Goal: Information Seeking & Learning: Learn about a topic

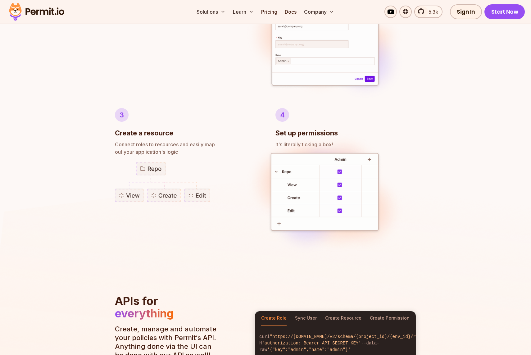
scroll to position [520, 0]
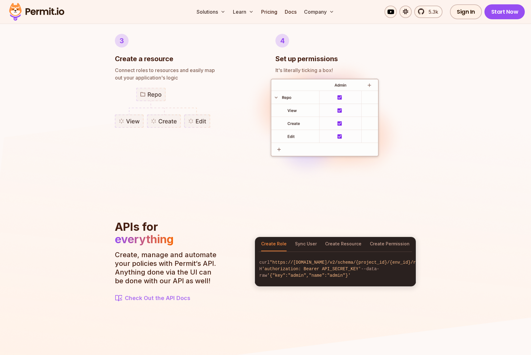
click at [155, 123] on img at bounding box center [162, 108] width 95 height 40
click at [135, 123] on img at bounding box center [162, 108] width 95 height 40
click at [370, 85] on img at bounding box center [324, 119] width 165 height 129
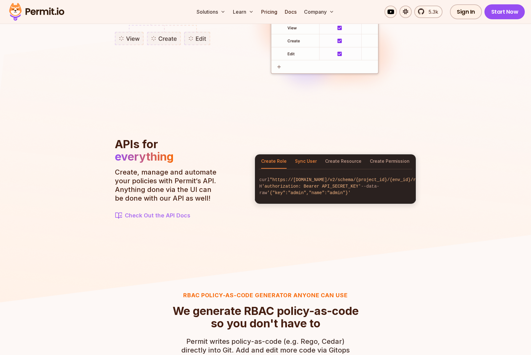
click at [309, 159] on button "Sync User" at bounding box center [306, 161] width 22 height 14
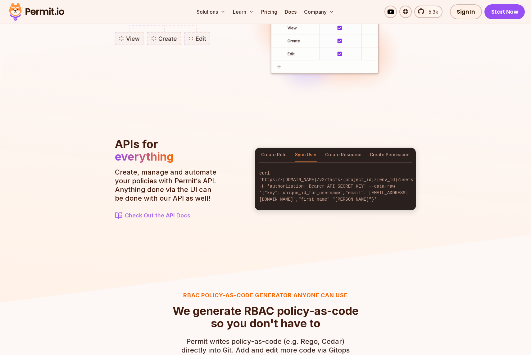
click at [373, 148] on section "APIs for everything Create, manage and automate your policies with Permit‘s API…" at bounding box center [265, 179] width 301 height 82
click at [342, 156] on button "Create Resource" at bounding box center [343, 155] width 36 height 14
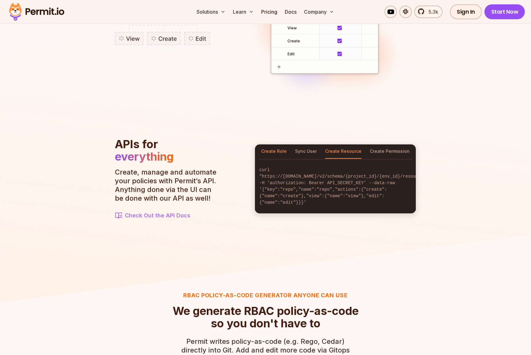
click at [268, 155] on button "Create Role" at bounding box center [273, 151] width 25 height 14
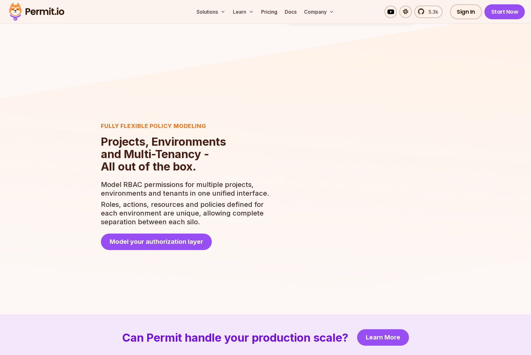
scroll to position [1096, 0]
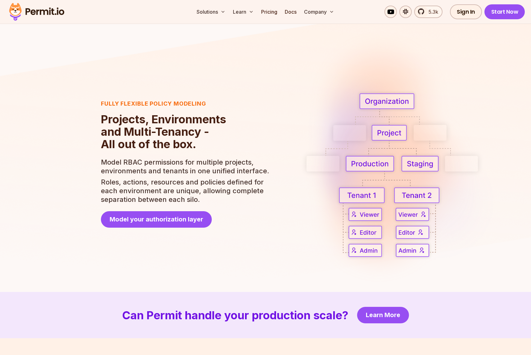
click at [216, 185] on p "Roles, actions, resources and policies defined for each environment are unique,…" at bounding box center [185, 191] width 169 height 26
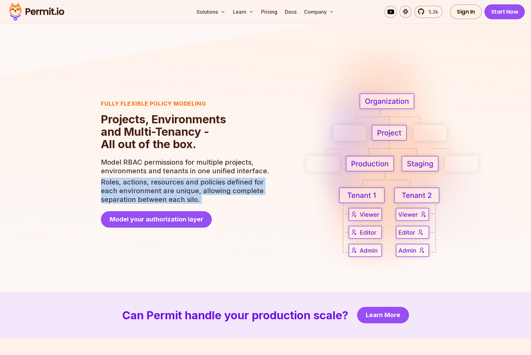
click at [189, 163] on p "Model RBAC permissions for multiple projects, environments and tenants in one u…" at bounding box center [185, 166] width 169 height 17
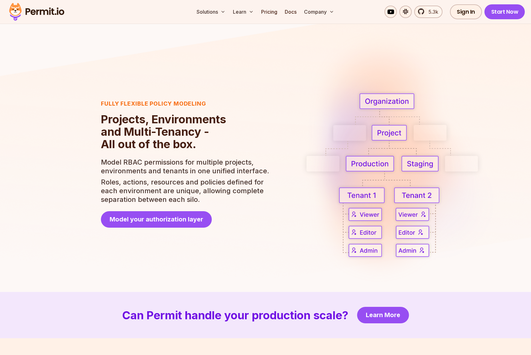
click at [189, 163] on p "Model RBAC permissions for multiple projects, environments and tenants in one u…" at bounding box center [185, 166] width 169 height 17
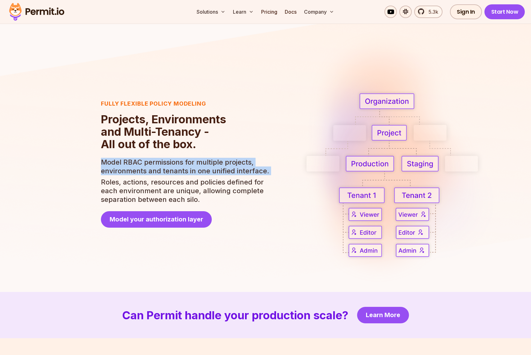
click at [227, 161] on p "Model RBAC permissions for multiple projects, environments and tenants in one u…" at bounding box center [185, 166] width 169 height 17
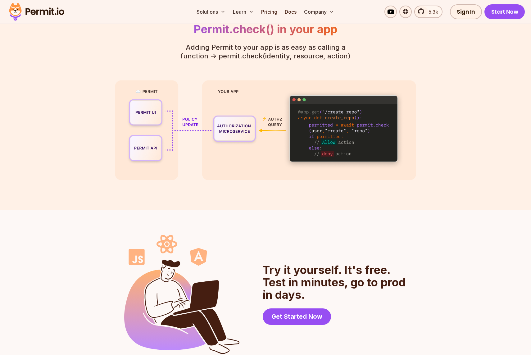
scroll to position [1452, 0]
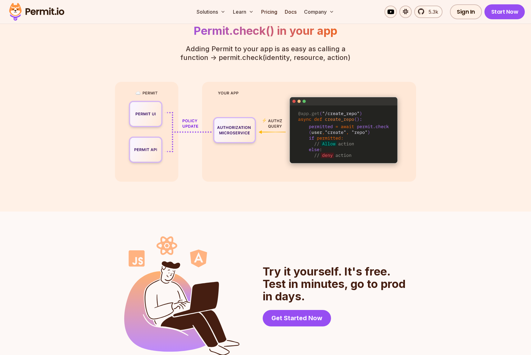
click at [192, 121] on img at bounding box center [265, 132] width 301 height 100
click at [274, 122] on img at bounding box center [265, 132] width 301 height 100
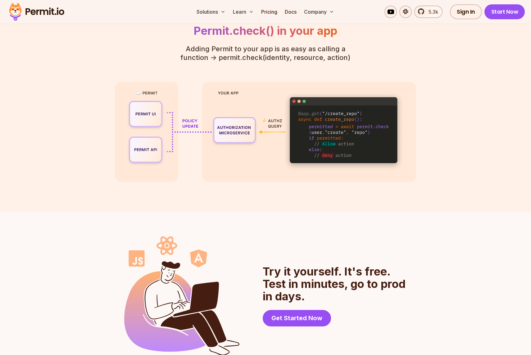
click at [274, 122] on img at bounding box center [265, 132] width 301 height 100
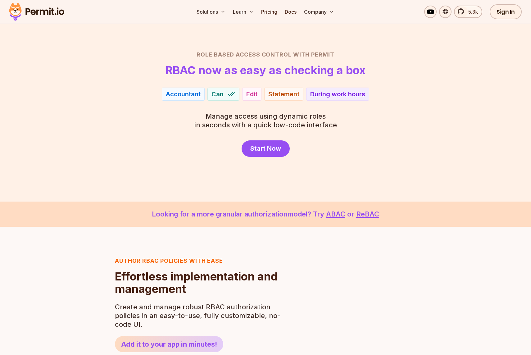
scroll to position [0, 0]
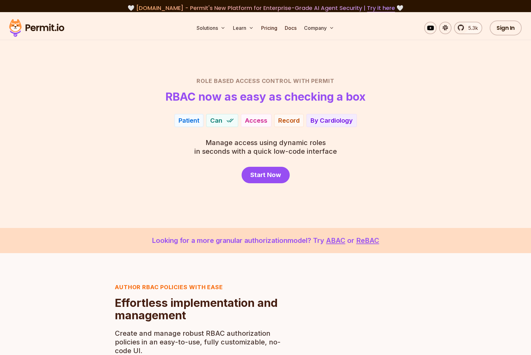
click at [241, 96] on h1 "RBAC now as easy as checking a box" at bounding box center [265, 96] width 200 height 12
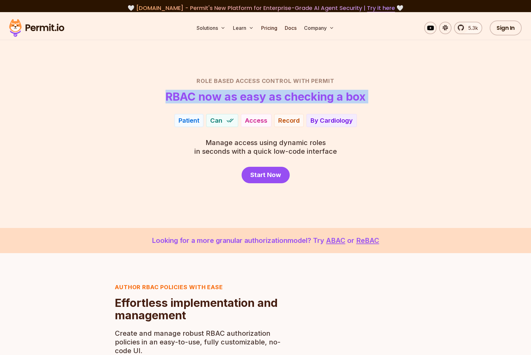
click at [272, 89] on header "Role Based Access Control with Permit RBAC now as easy as checking a box" at bounding box center [265, 90] width 435 height 26
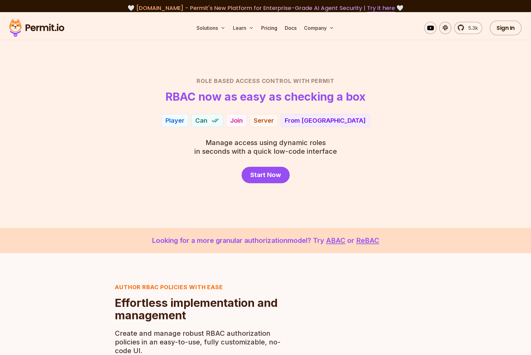
click at [232, 79] on h2 "Role Based Access Control with Permit" at bounding box center [265, 81] width 435 height 9
click at [276, 73] on section "Role Based Access Control with Permit RBAC now as easy as checking a box Player…" at bounding box center [265, 120] width 531 height 216
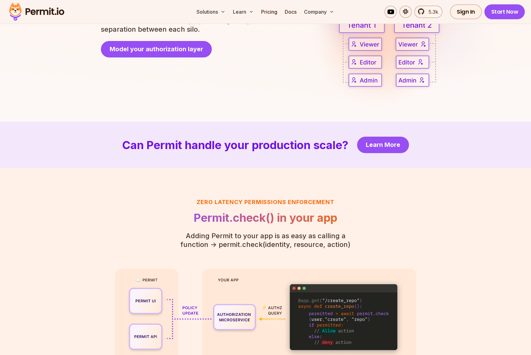
scroll to position [1349, 0]
